Goal: Task Accomplishment & Management: Complete application form

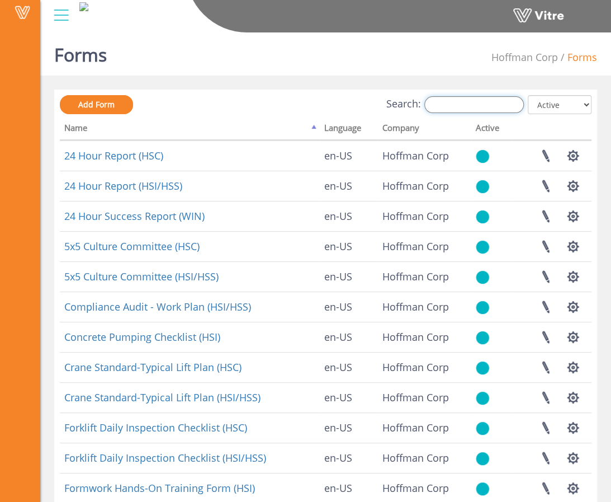
click at [510, 109] on input "Search:" at bounding box center [474, 104] width 100 height 17
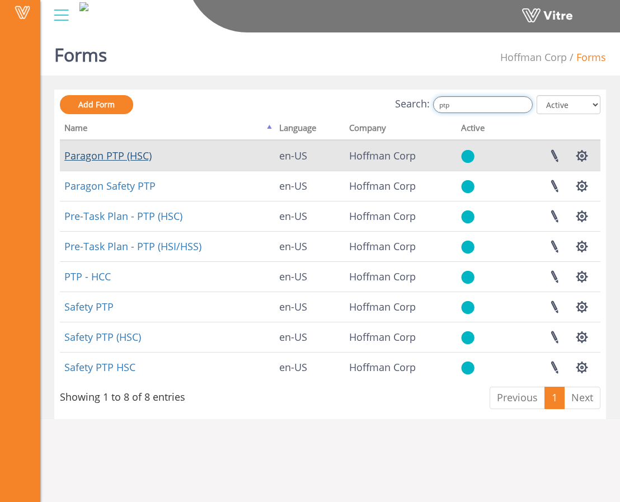
type input "ptp"
click at [106, 158] on link "Paragon PTP (HSC)" at bounding box center [107, 155] width 87 height 13
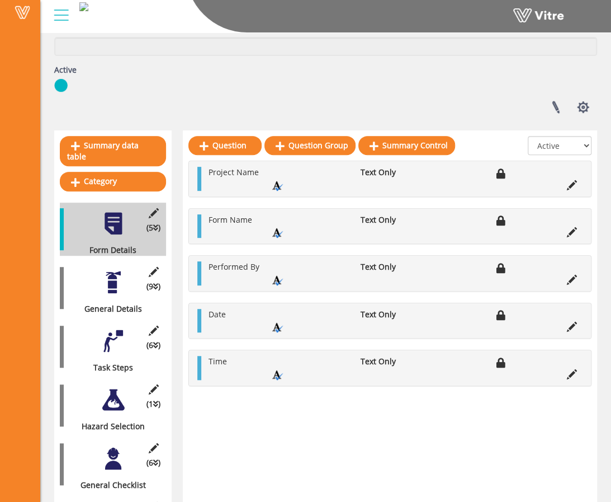
scroll to position [153, 0]
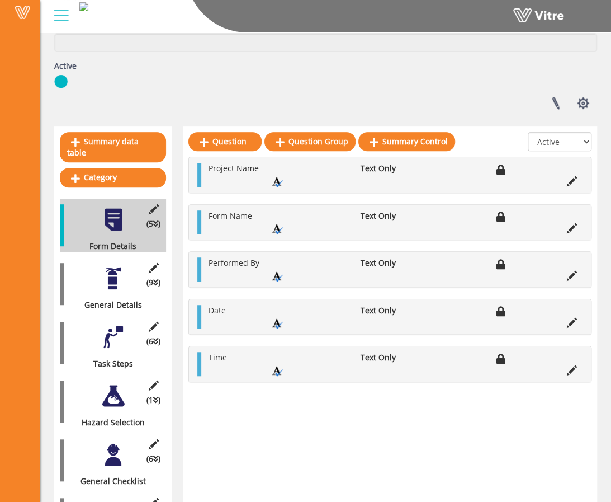
click at [117, 272] on div at bounding box center [113, 278] width 25 height 25
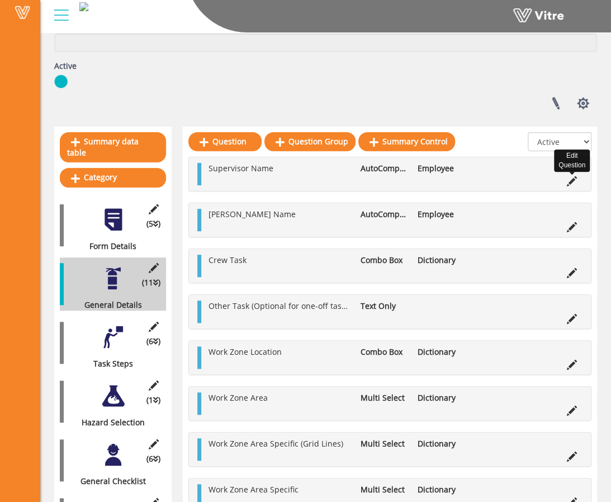
click at [571, 178] on icon at bounding box center [572, 181] width 10 height 10
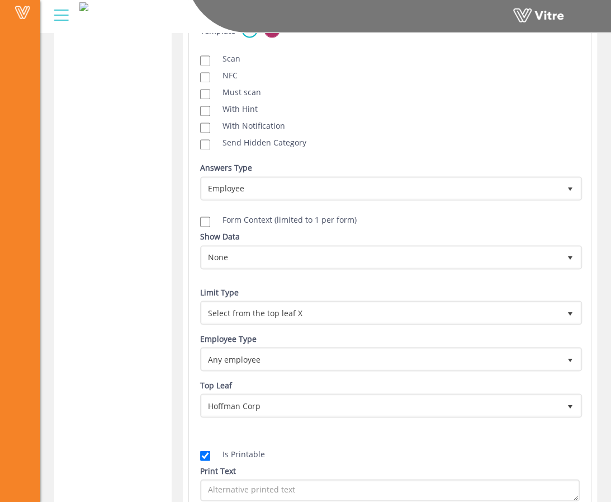
scroll to position [2485, 0]
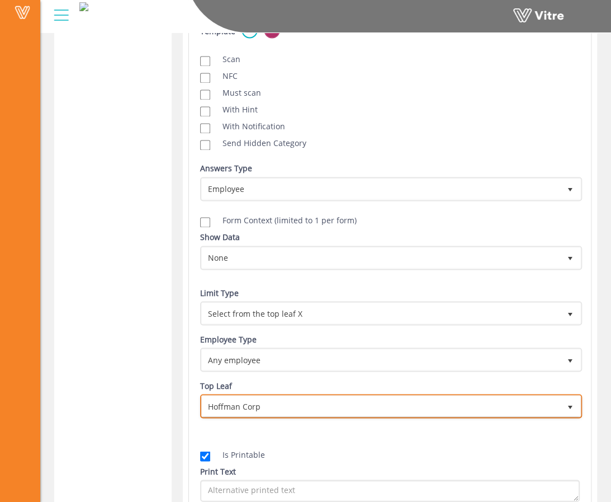
click at [375, 402] on span "Hoffman Corp" at bounding box center [381, 405] width 358 height 20
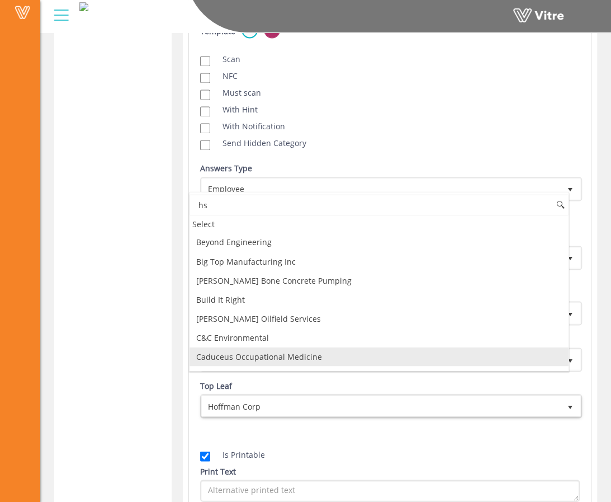
scroll to position [0, 0]
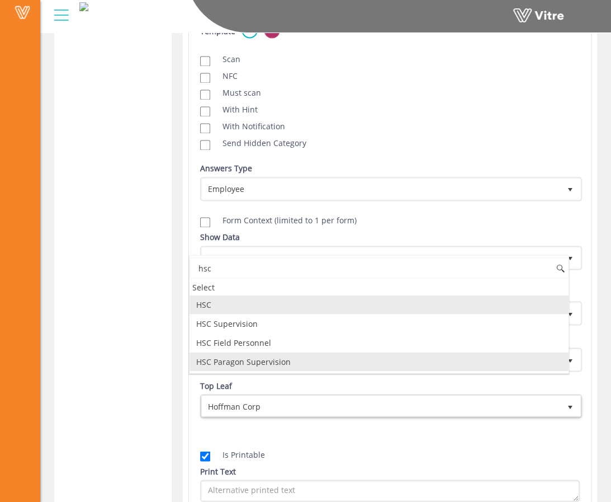
click at [307, 360] on li "HSC Paragon Supervision" at bounding box center [379, 361] width 379 height 19
type input "hsc"
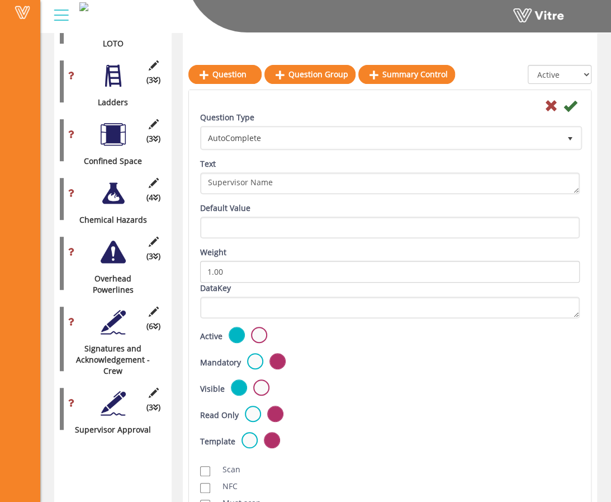
scroll to position [1925, 0]
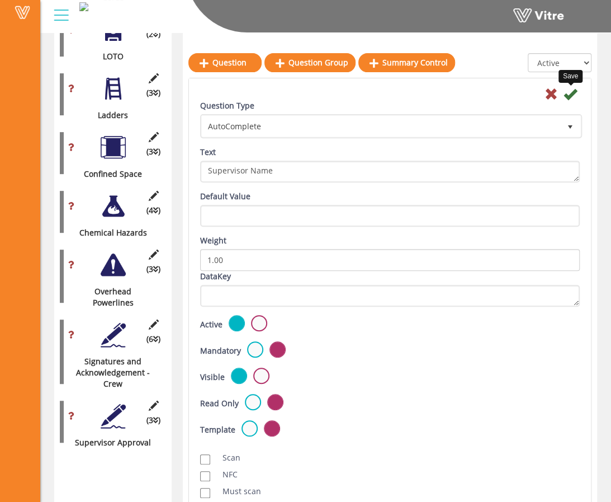
click at [574, 91] on icon at bounding box center [570, 93] width 13 height 13
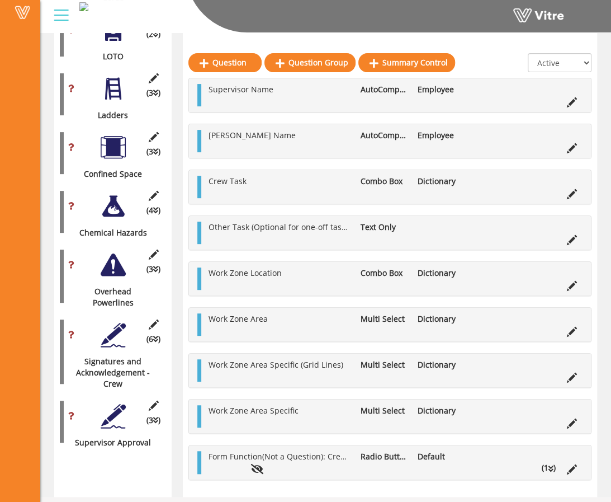
click at [325, 146] on ul "[PERSON_NAME] Name AutoComplete Employee" at bounding box center [393, 141] width 380 height 22
click at [569, 147] on icon at bounding box center [572, 148] width 10 height 10
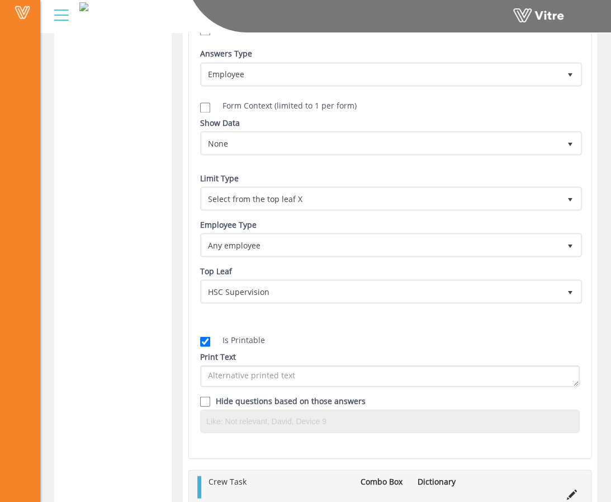
scroll to position [2627, 0]
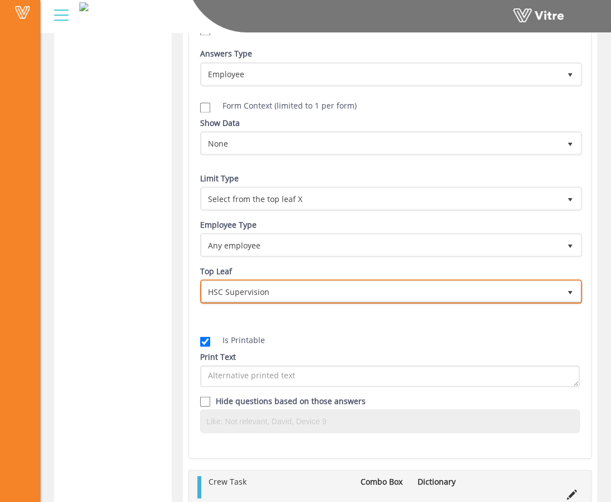
click at [399, 283] on span "HSC Supervision" at bounding box center [381, 291] width 358 height 20
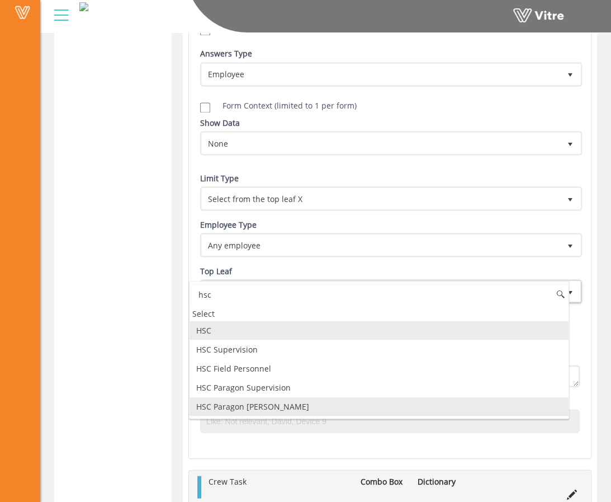
click at [293, 402] on li "HSC Paragon [PERSON_NAME]" at bounding box center [379, 405] width 379 height 19
type input "hsc"
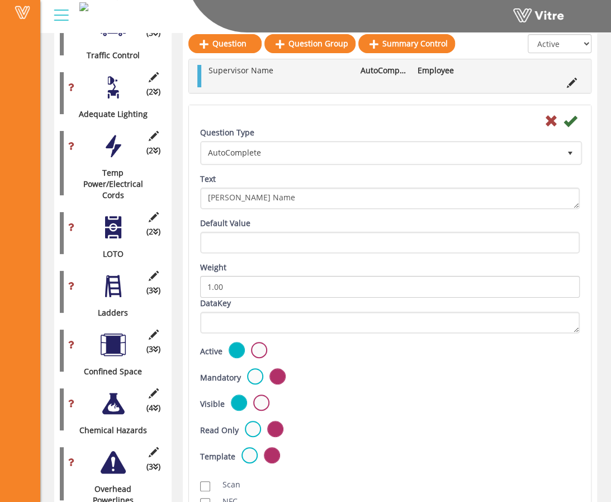
scroll to position [1709, 0]
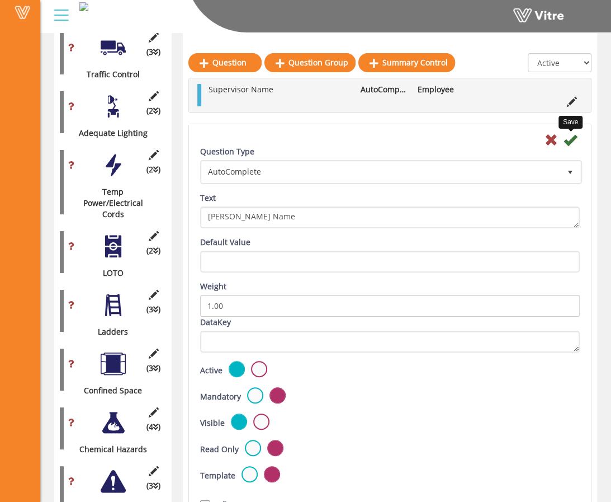
click at [567, 139] on icon at bounding box center [570, 139] width 13 height 13
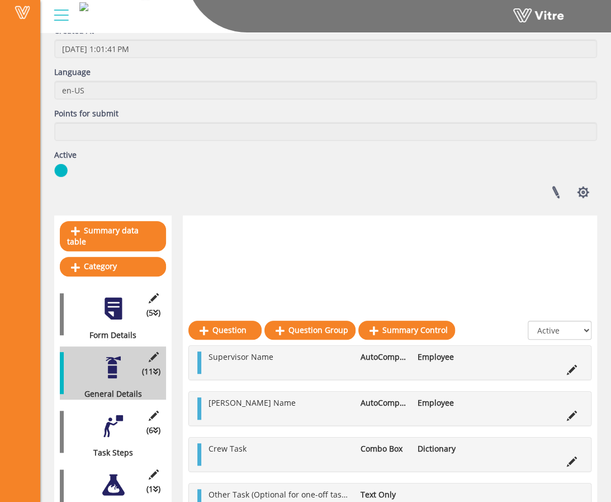
scroll to position [0, 0]
